Goal: Task Accomplishment & Management: Manage account settings

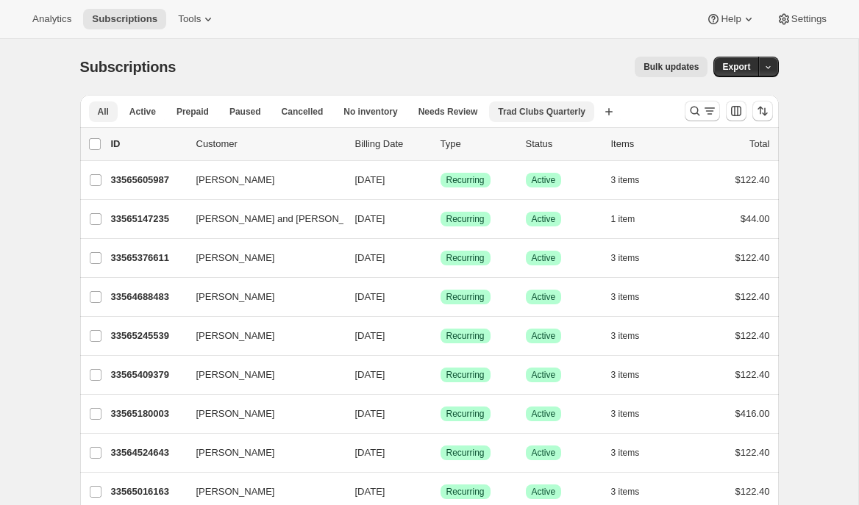
click at [552, 110] on span "Trad Clubs Quarterly" at bounding box center [542, 112] width 88 height 12
click at [597, 113] on icon "button" at bounding box center [593, 112] width 7 height 4
click at [698, 113] on icon "Search and filter results" at bounding box center [695, 111] width 15 height 15
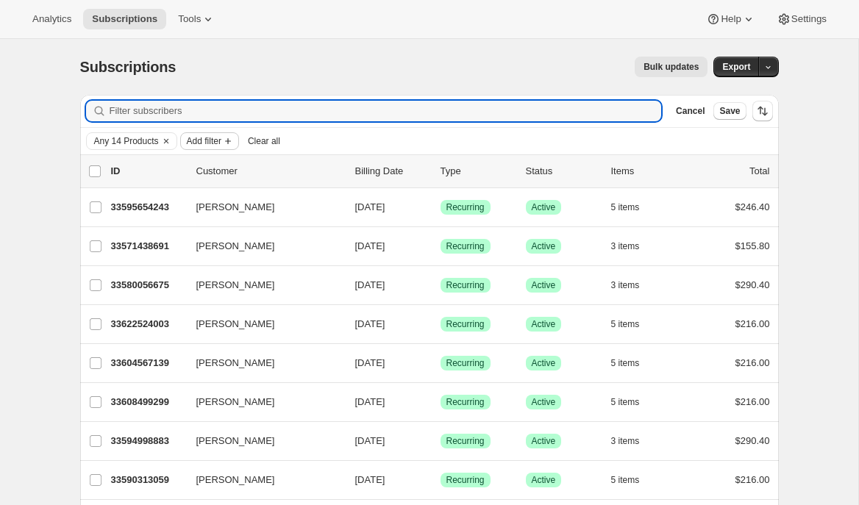
click at [221, 146] on span "Add filter" at bounding box center [204, 141] width 35 height 12
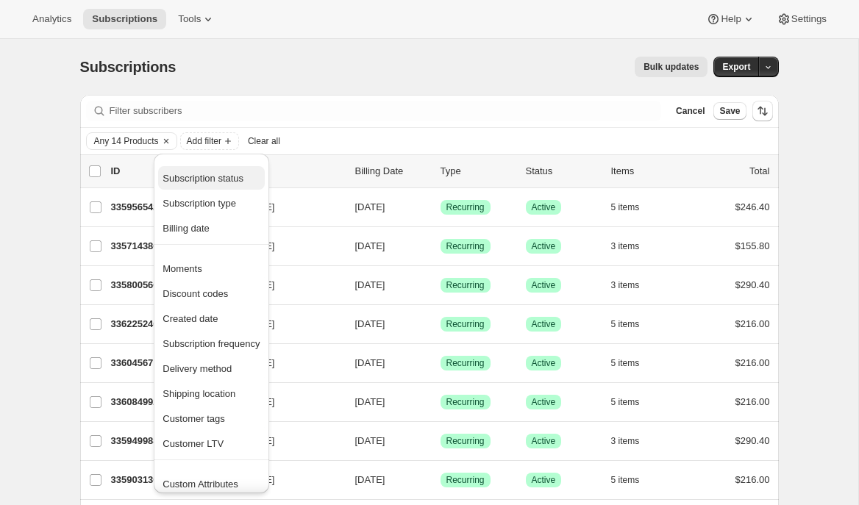
click at [215, 171] on span "Subscription status" at bounding box center [211, 178] width 97 height 15
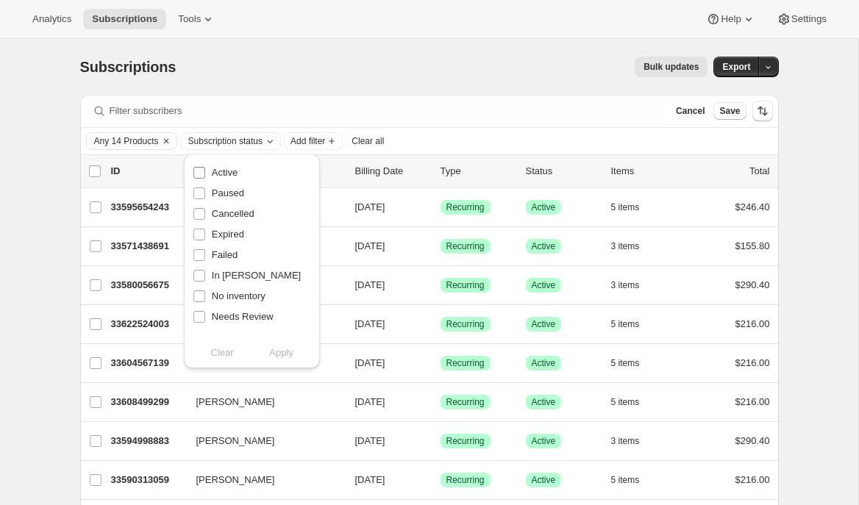
click at [223, 173] on span "Active" at bounding box center [225, 172] width 26 height 11
click at [205, 173] on input "Active" at bounding box center [199, 173] width 12 height 12
checkbox input "true"
click at [293, 358] on span "Apply" at bounding box center [281, 353] width 24 height 15
click at [731, 116] on span "Save" at bounding box center [729, 111] width 21 height 12
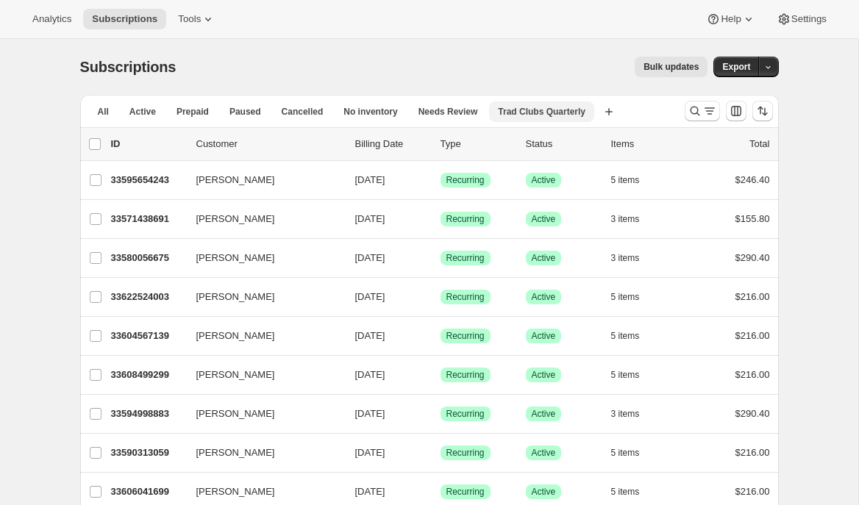
click at [565, 121] on button "Trad Clubs Quarterly" at bounding box center [541, 112] width 105 height 21
click at [541, 110] on span "Trad Clubs Quarterly" at bounding box center [542, 112] width 88 height 12
click at [690, 110] on icon "Search and filter results" at bounding box center [695, 112] width 10 height 10
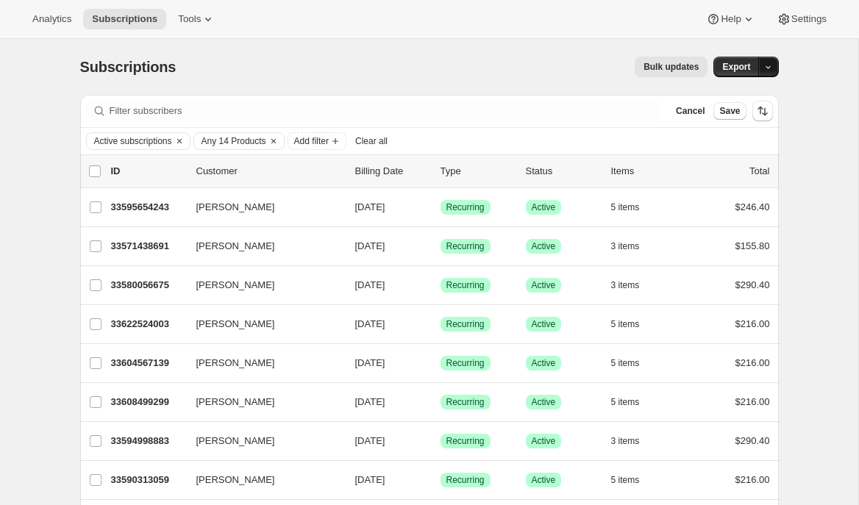
click at [771, 72] on button "button" at bounding box center [768, 67] width 21 height 21
click at [745, 104] on span "Subscription data" at bounding box center [711, 97] width 116 height 15
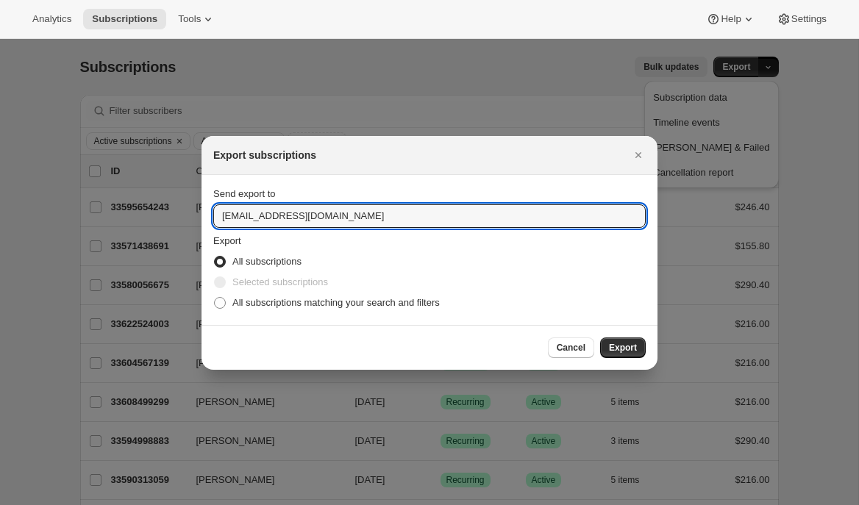
drag, startPoint x: 328, startPoint y: 215, endPoint x: 171, endPoint y: 207, distance: 156.9
type input "[PERSON_NAME][EMAIL_ADDRESS][DOMAIN_NAME]"
click at [301, 287] on span "Selected subscriptions" at bounding box center [280, 282] width 96 height 11
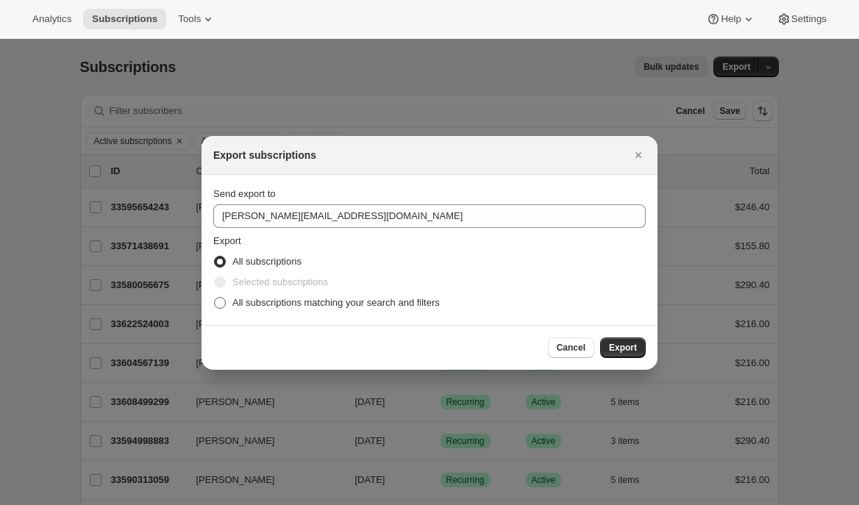
drag, startPoint x: 301, startPoint y: 299, endPoint x: 369, endPoint y: 313, distance: 69.0
click at [301, 299] on span "All subscriptions matching your search and filters" at bounding box center [335, 302] width 207 height 11
click at [215, 298] on input "All subscriptions matching your search and filters" at bounding box center [214, 297] width 1 height 1
radio input "true"
click at [615, 353] on span "Export" at bounding box center [623, 348] width 28 height 12
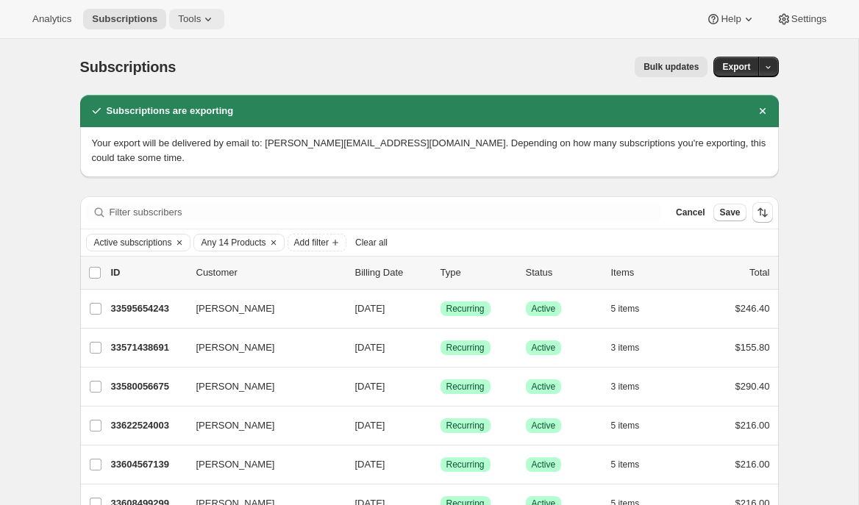
click at [208, 20] on icon at bounding box center [208, 19] width 15 height 15
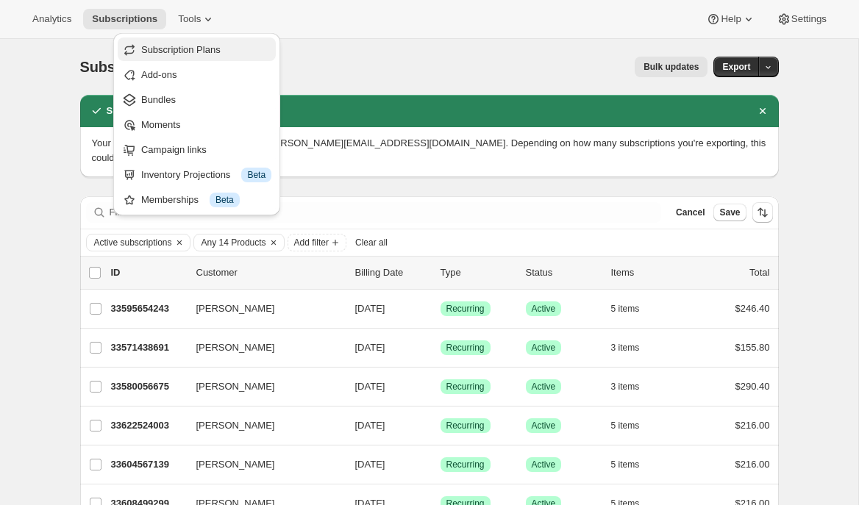
click at [203, 51] on span "Subscription Plans" at bounding box center [180, 49] width 79 height 11
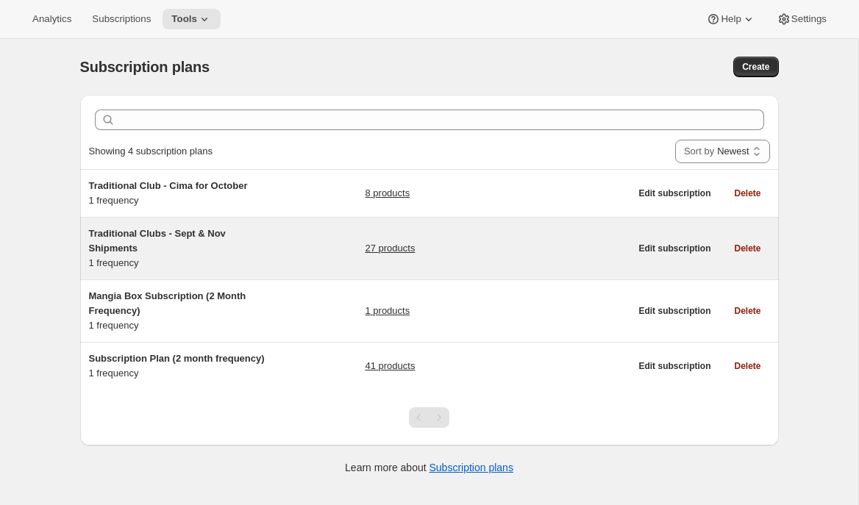
click at [227, 242] on h5 "Traditional Clubs - Sept & Nov Shipments" at bounding box center [181, 241] width 184 height 29
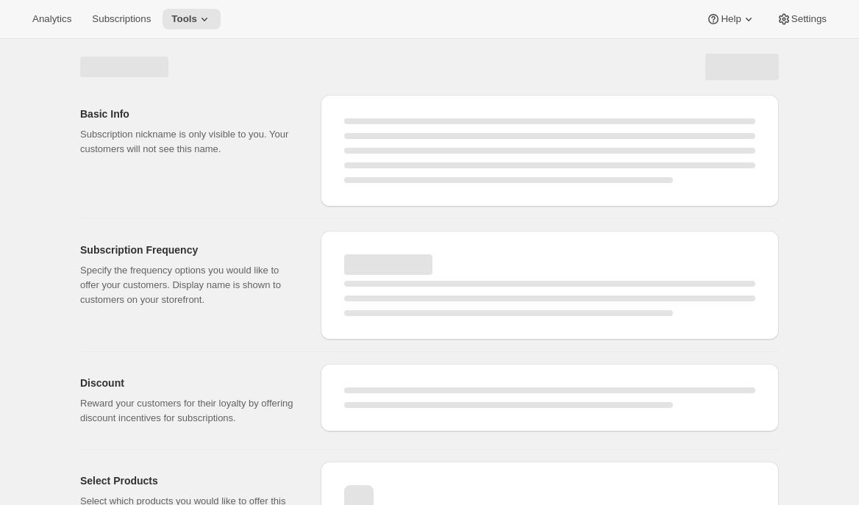
select select "WEEK"
select select "MONTH"
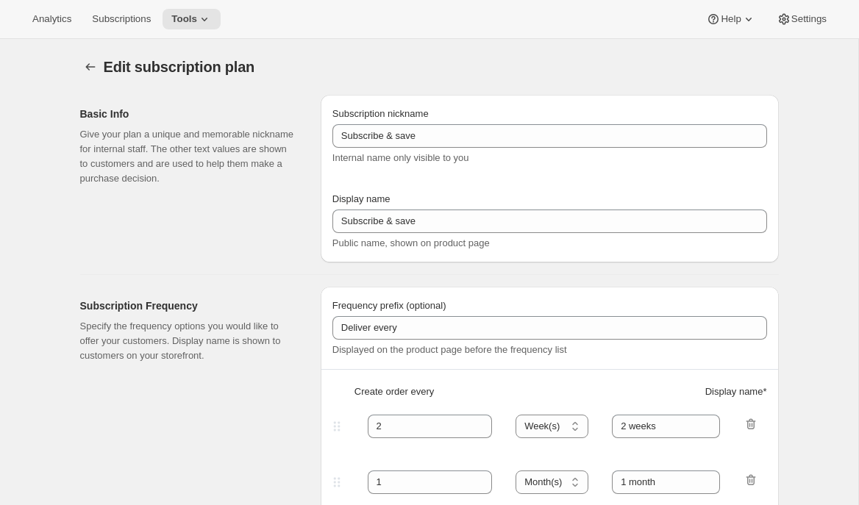
select select "YEARDAY"
select select "9"
select select "10"
select select "11"
select select "5"
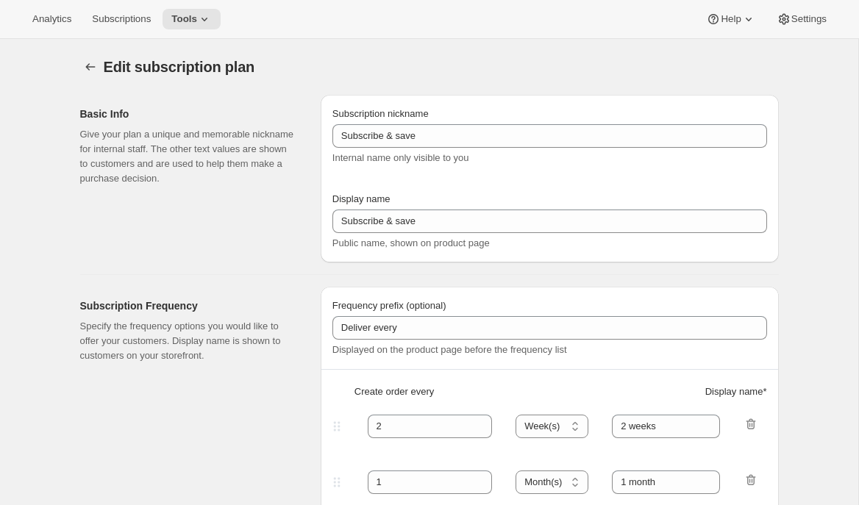
select select "2"
select select "4"
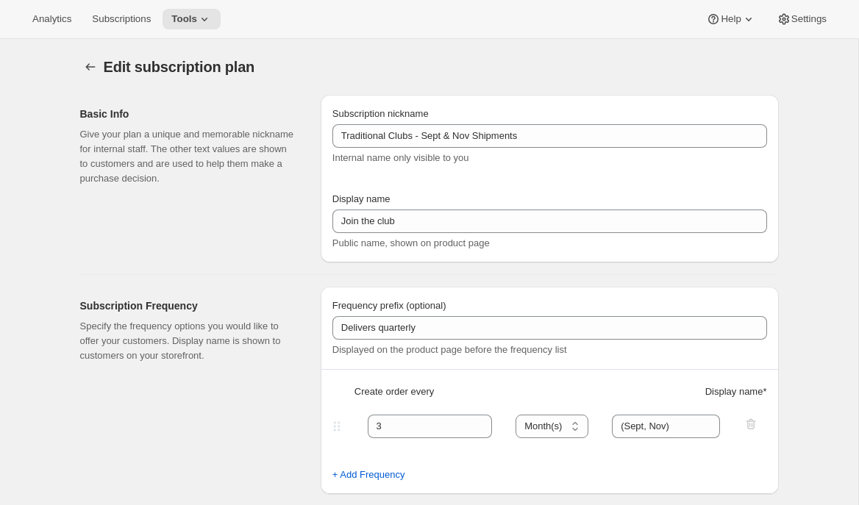
type input "Traditional Clubs - Sept & Nov Shipments"
type input "Join the club"
type input "Delivers quarterly"
type input "3"
select select "MONTH"
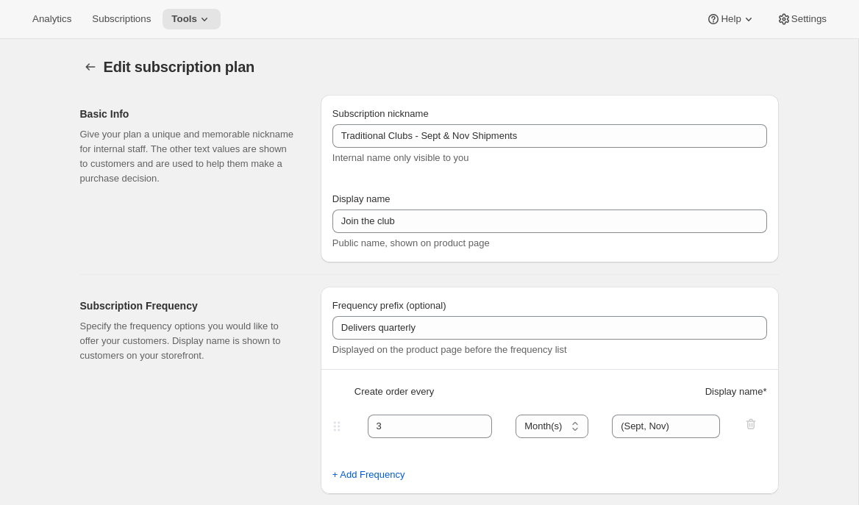
type input "(Sept, Nov)"
checkbox input "true"
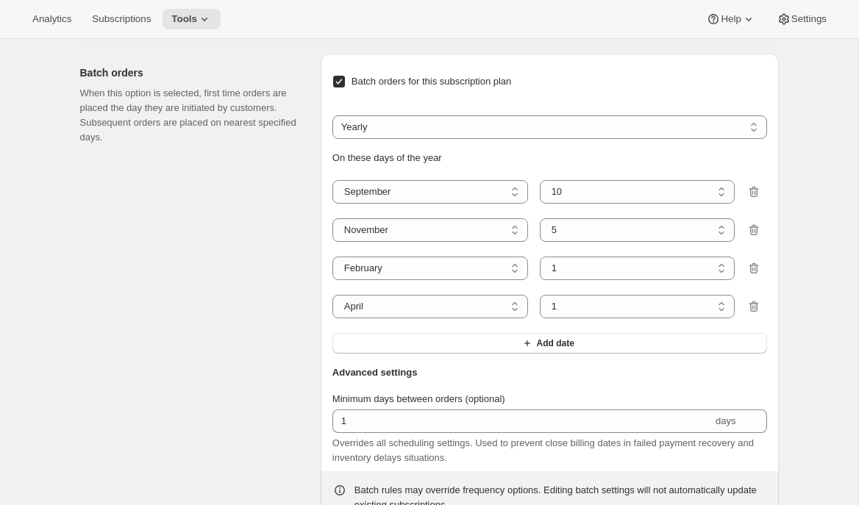
scroll to position [1805, 0]
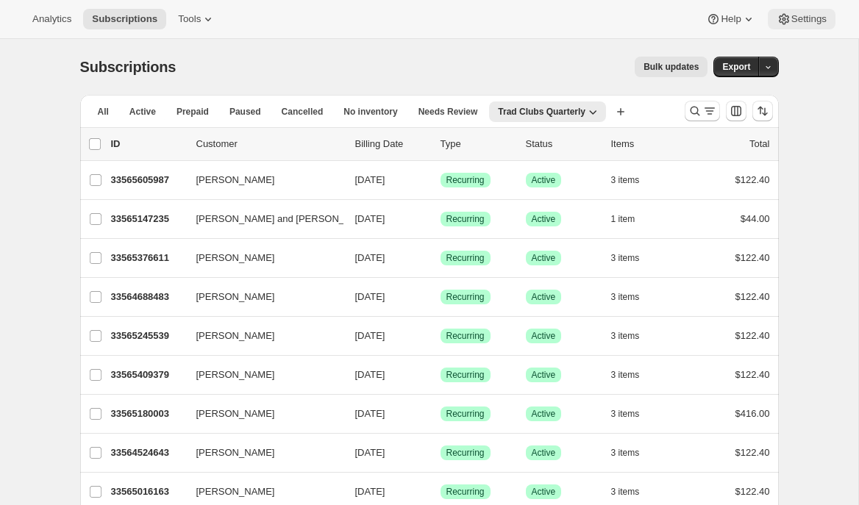
click at [802, 26] on button "Settings" at bounding box center [802, 19] width 68 height 21
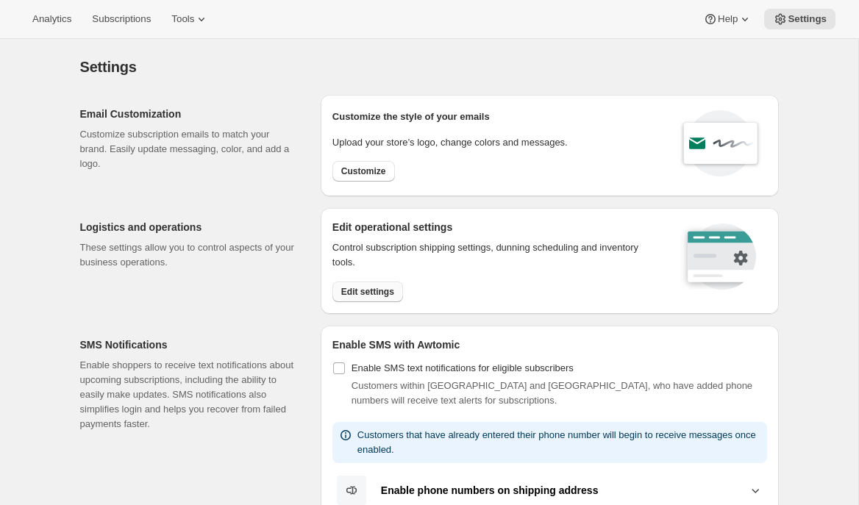
click at [357, 292] on span "Edit settings" at bounding box center [367, 292] width 53 height 12
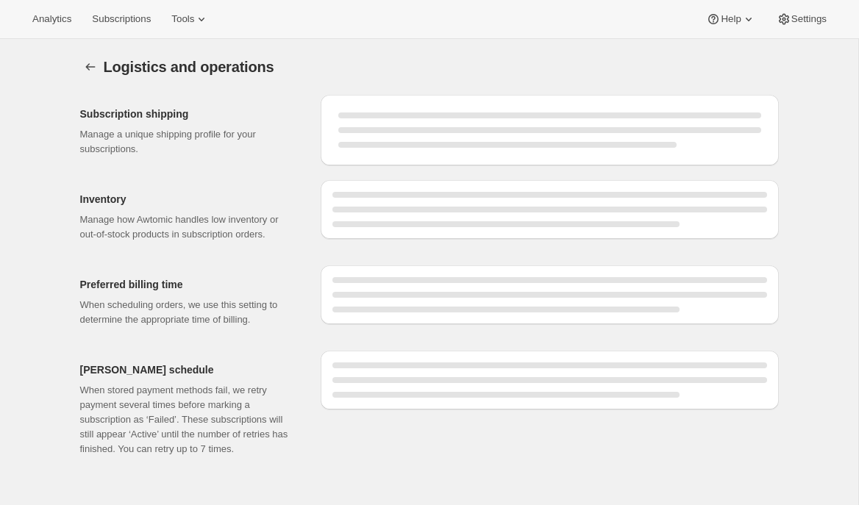
select select "DAY"
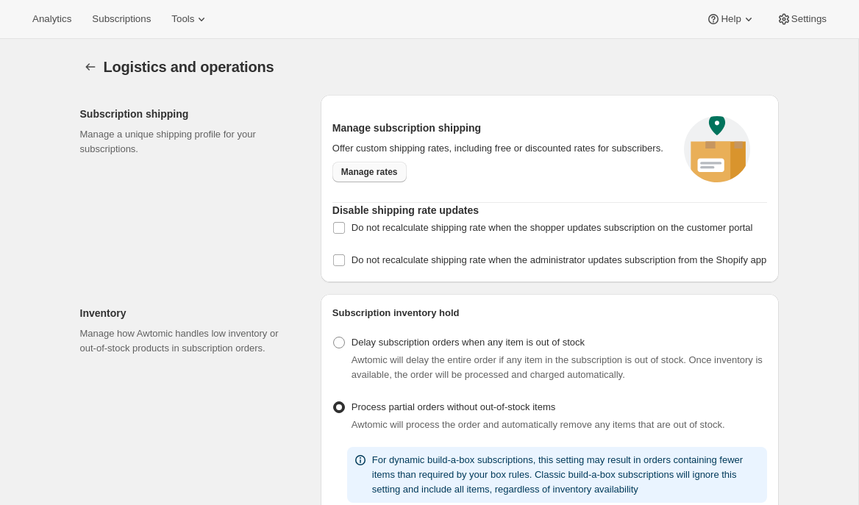
click at [359, 177] on span "Manage rates" at bounding box center [369, 172] width 57 height 12
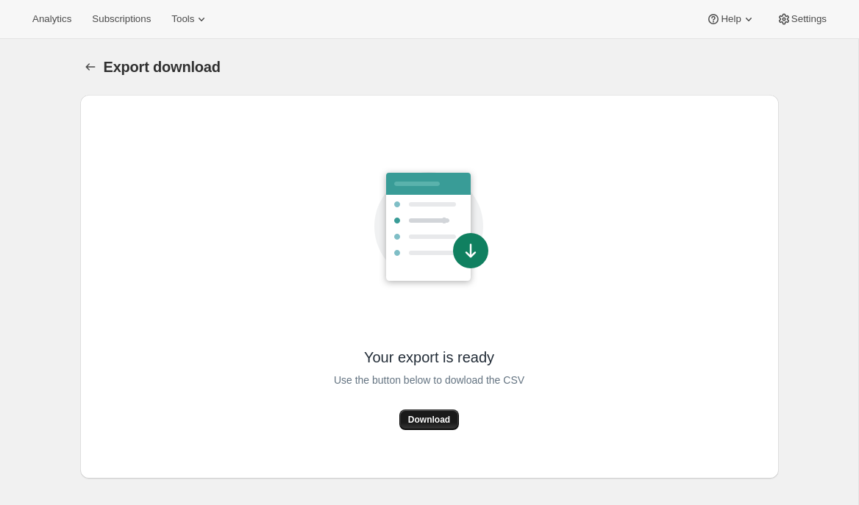
click at [413, 422] on span "Download" at bounding box center [429, 420] width 42 height 12
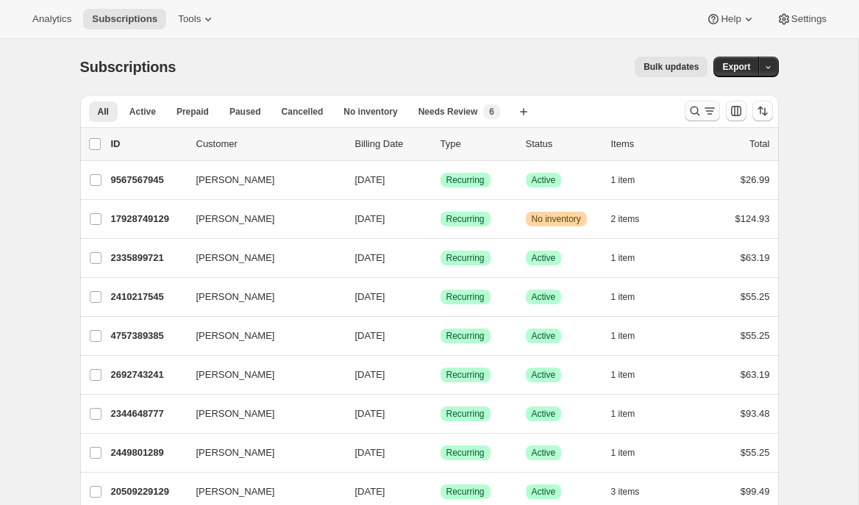
click at [696, 112] on icon "Search and filter results" at bounding box center [695, 111] width 15 height 15
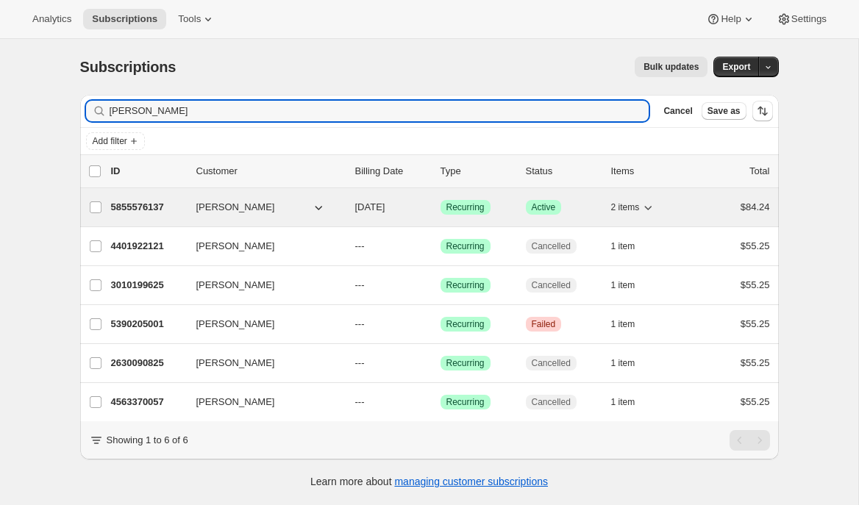
type input "Ambria Hinton"
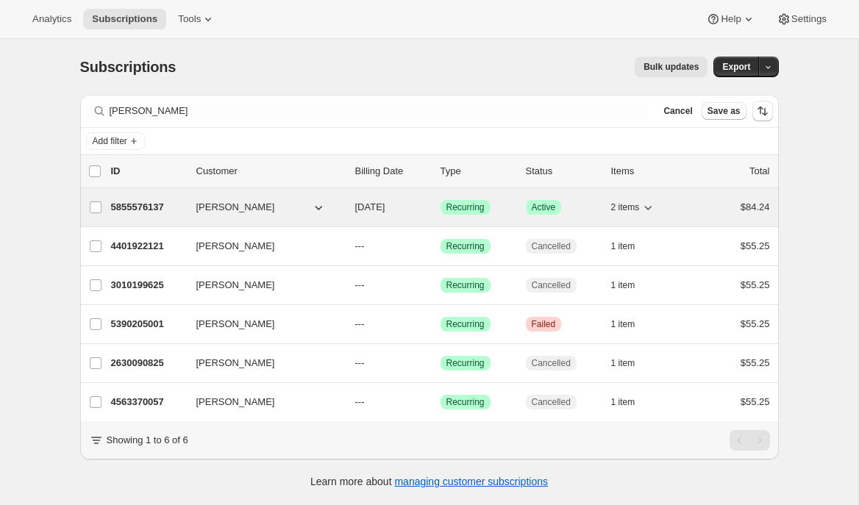
click at [144, 205] on p "5855576137" at bounding box center [148, 207] width 74 height 15
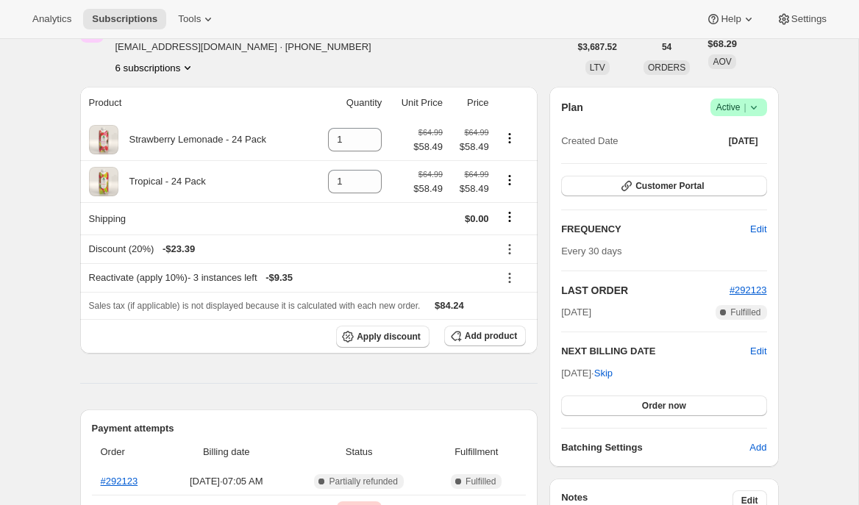
scroll to position [88, 0]
click at [367, 333] on span "Apply discount" at bounding box center [389, 336] width 64 height 12
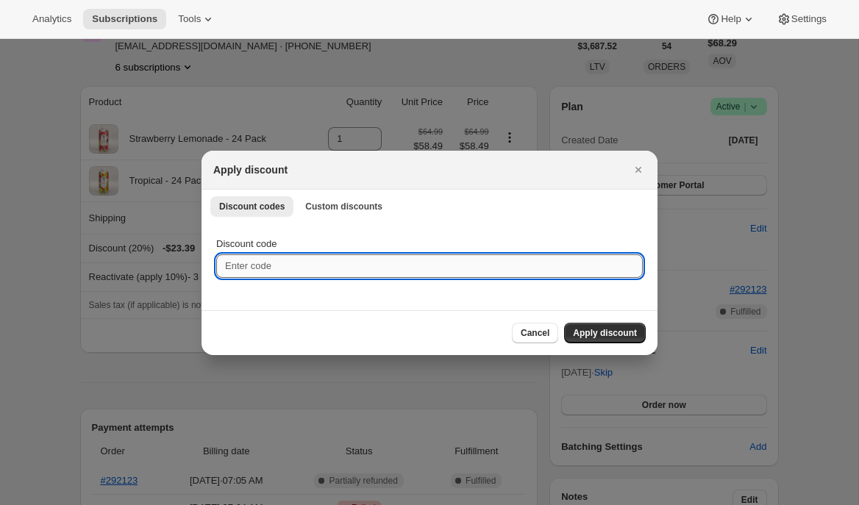
click at [338, 255] on input "Discount code" at bounding box center [429, 267] width 427 height 24
paste input "UVGN8JRX"
type input "UVGN8JRX"
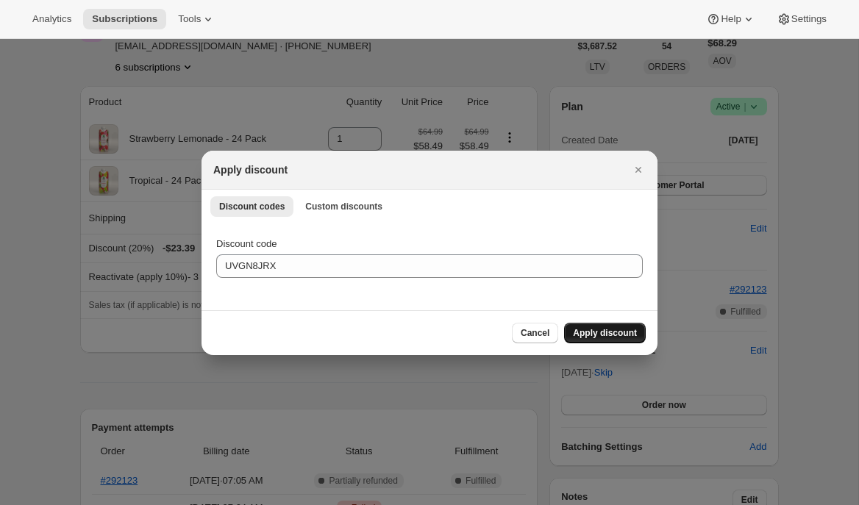
click at [592, 332] on span "Apply discount" at bounding box center [605, 333] width 64 height 12
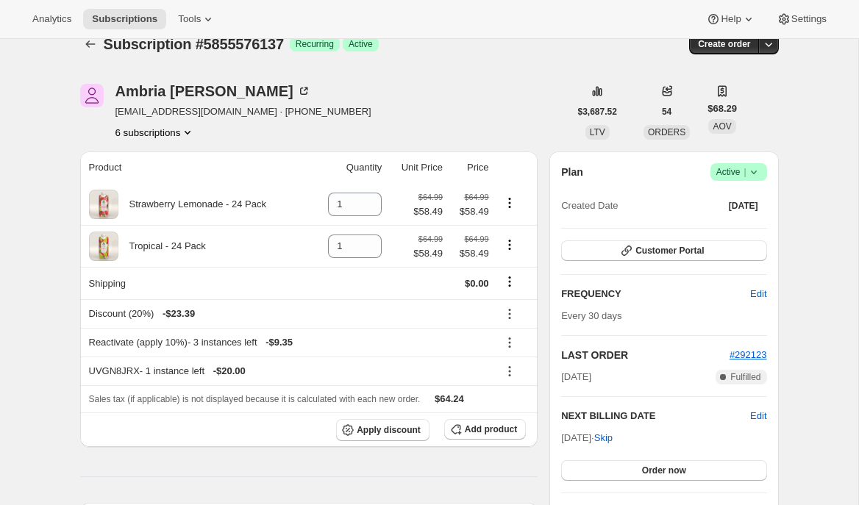
scroll to position [0, 0]
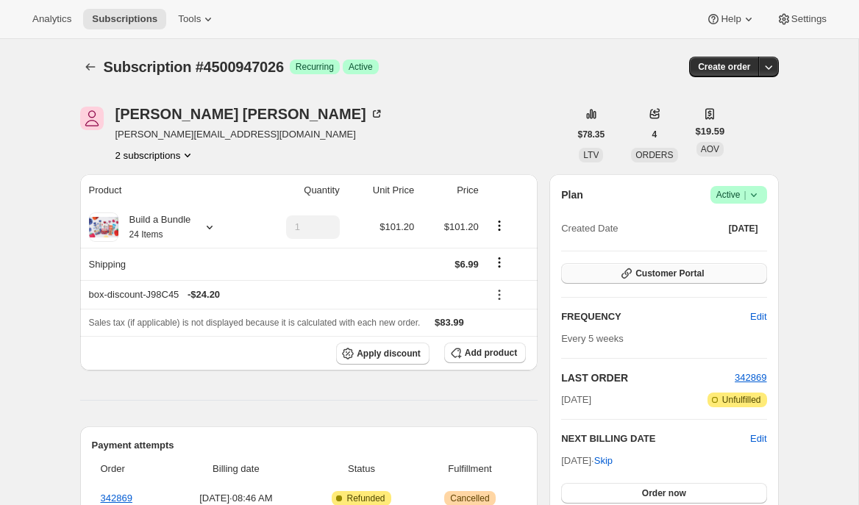
click at [616, 278] on button "Customer Portal" at bounding box center [663, 273] width 205 height 21
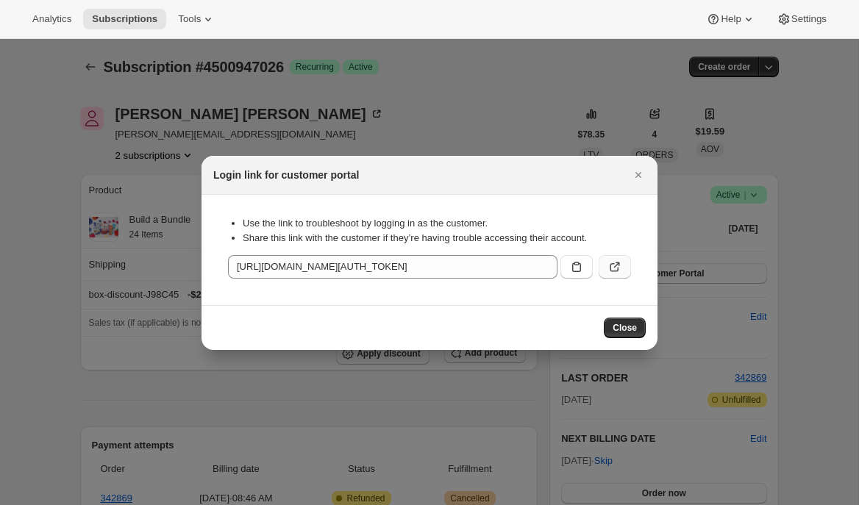
click at [616, 263] on icon ":r1f:" at bounding box center [617, 265] width 6 height 6
